Goal: Check status

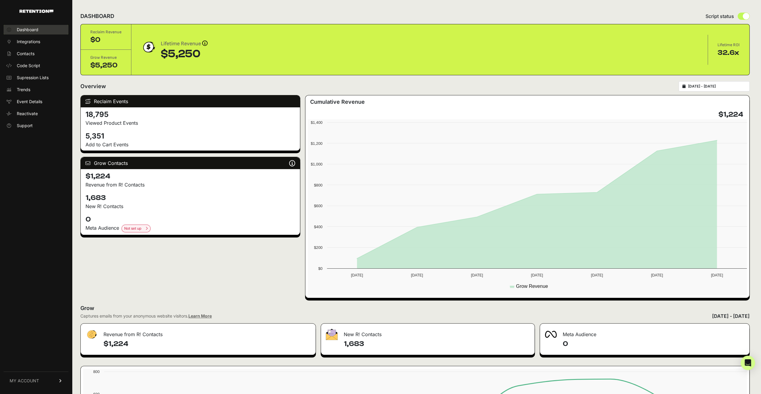
click at [24, 29] on span "Dashboard" at bounding box center [28, 30] width 22 height 6
click at [20, 88] on span "Trends" at bounding box center [23, 90] width 13 height 6
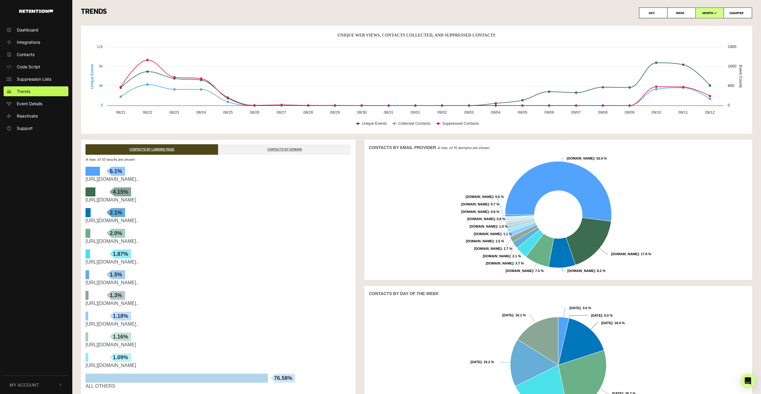
click at [673, 10] on label "WEEK" at bounding box center [681, 12] width 28 height 11
radio input "true"
